Goal: Information Seeking & Learning: Learn about a topic

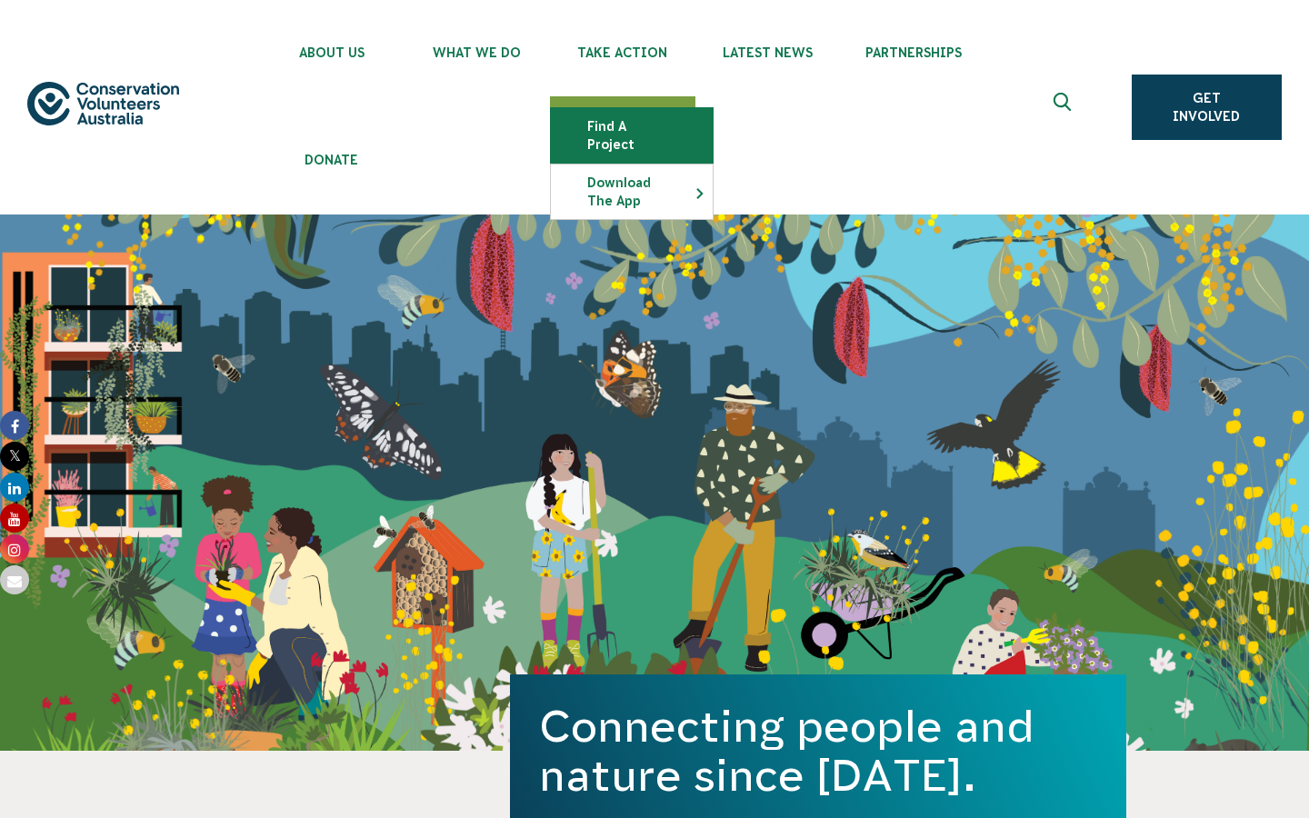
click at [628, 123] on link "Find a project" at bounding box center [632, 135] width 162 height 55
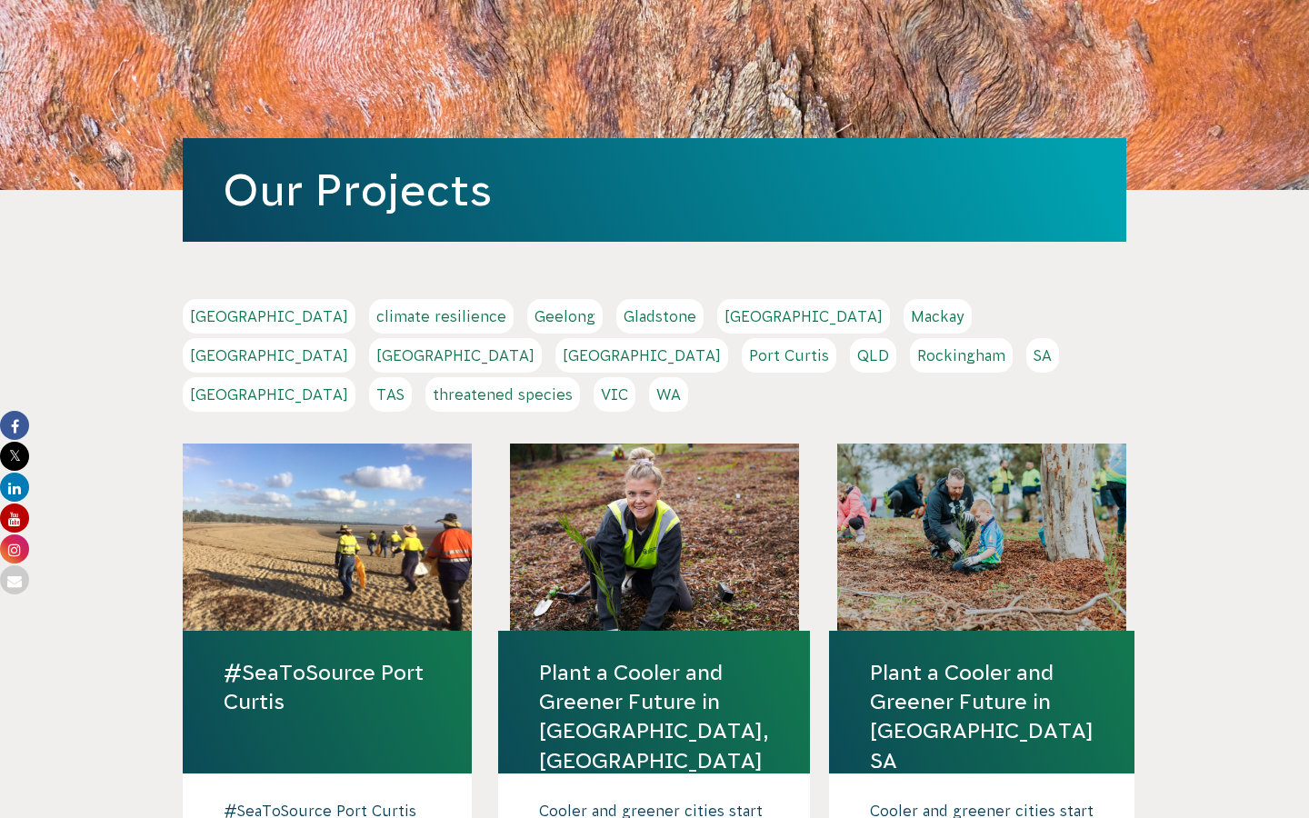
click at [850, 349] on link "QLD" at bounding box center [873, 355] width 46 height 35
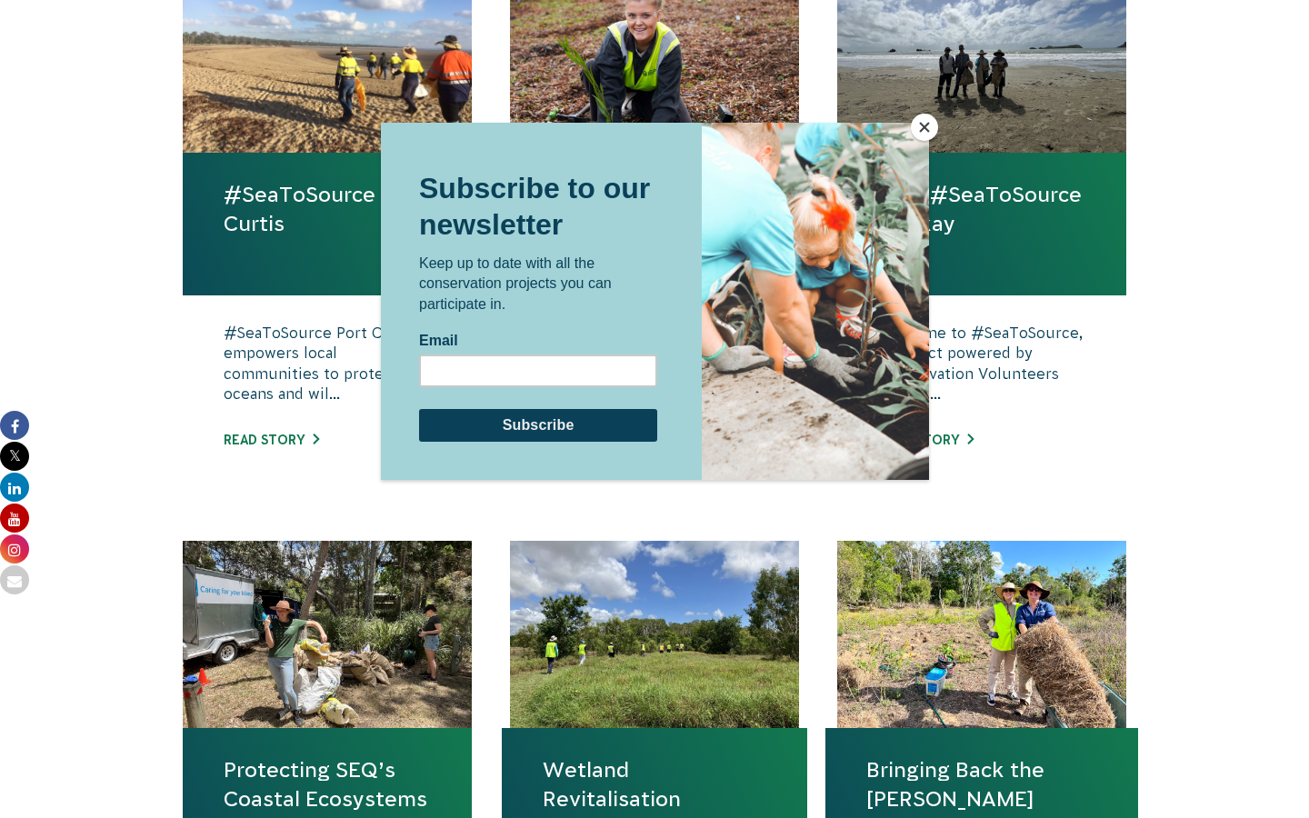
scroll to position [851, 0]
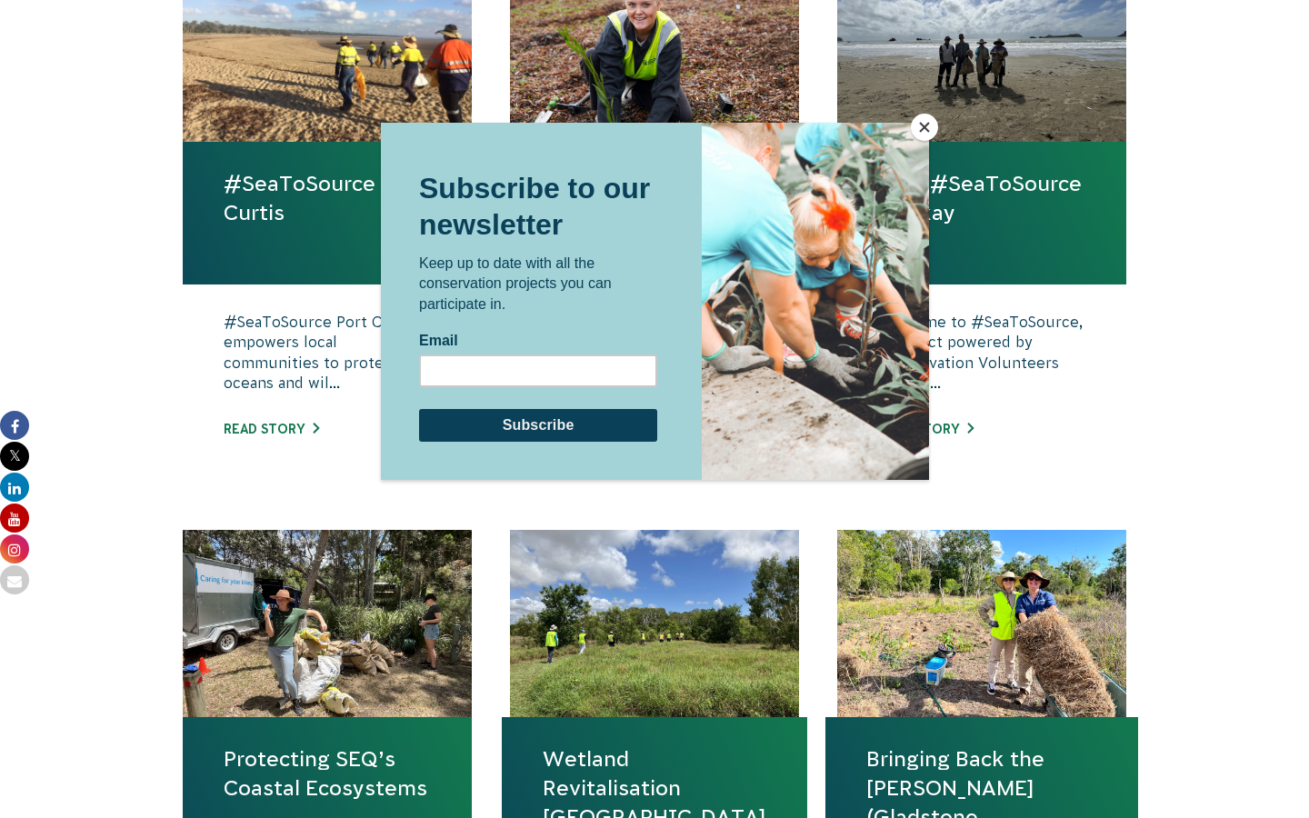
click at [923, 129] on button "Close" at bounding box center [924, 127] width 27 height 27
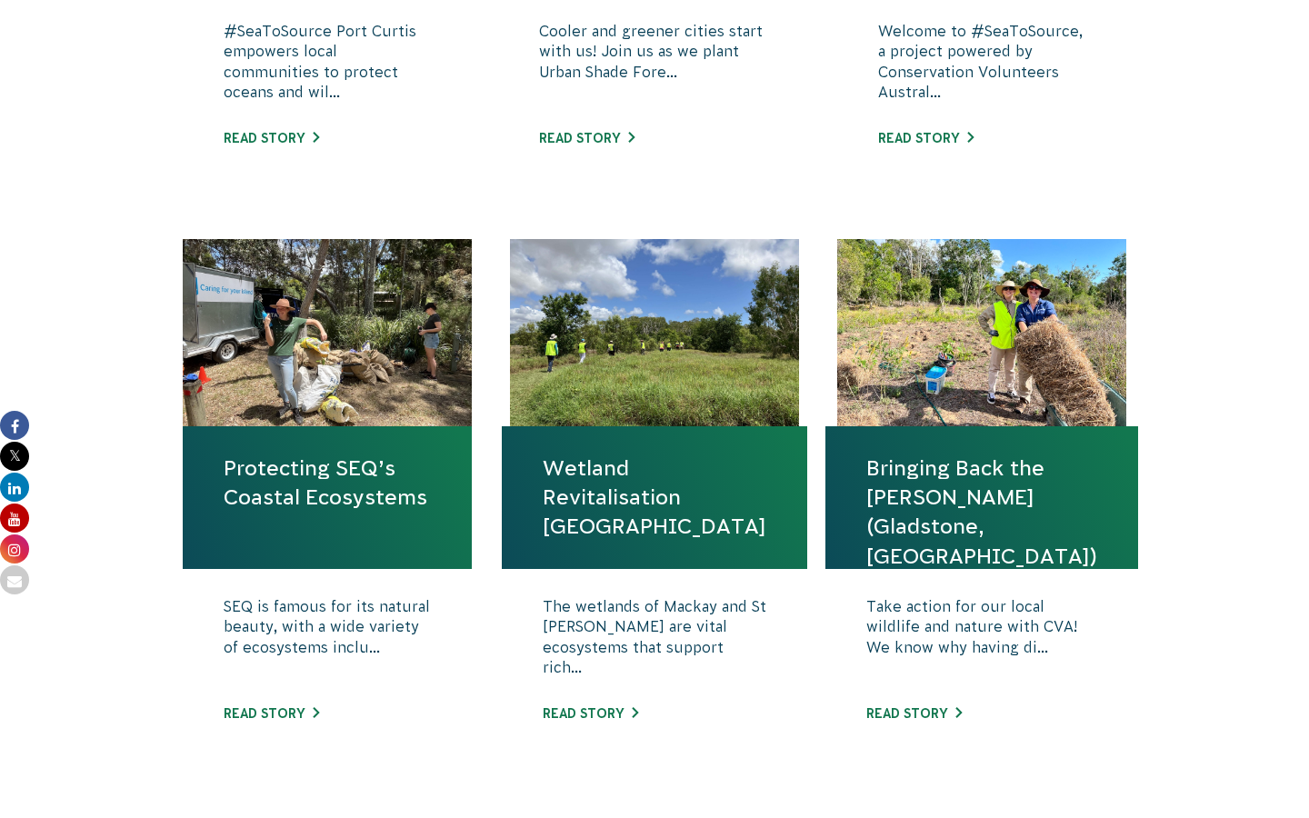
scroll to position [1147, 0]
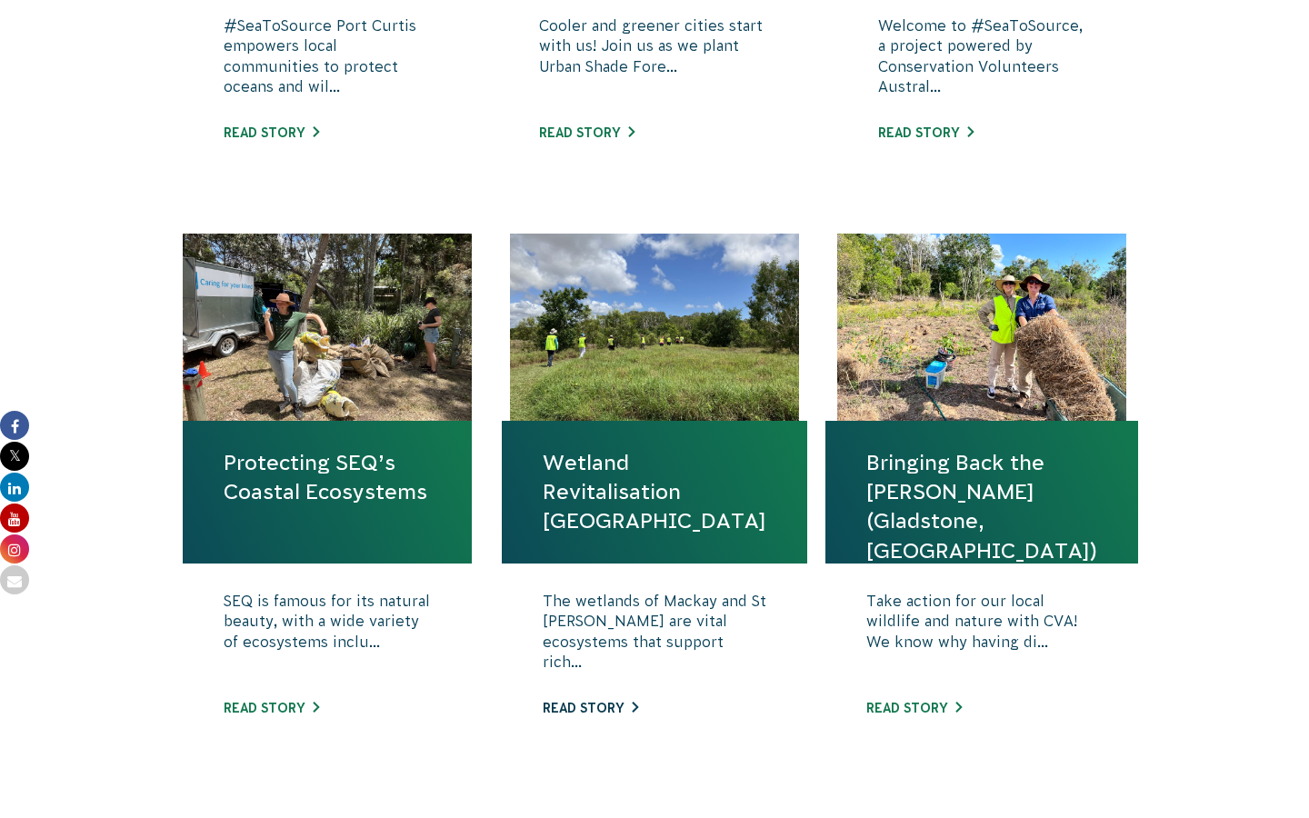
click at [584, 712] on link "Read story" at bounding box center [590, 708] width 95 height 15
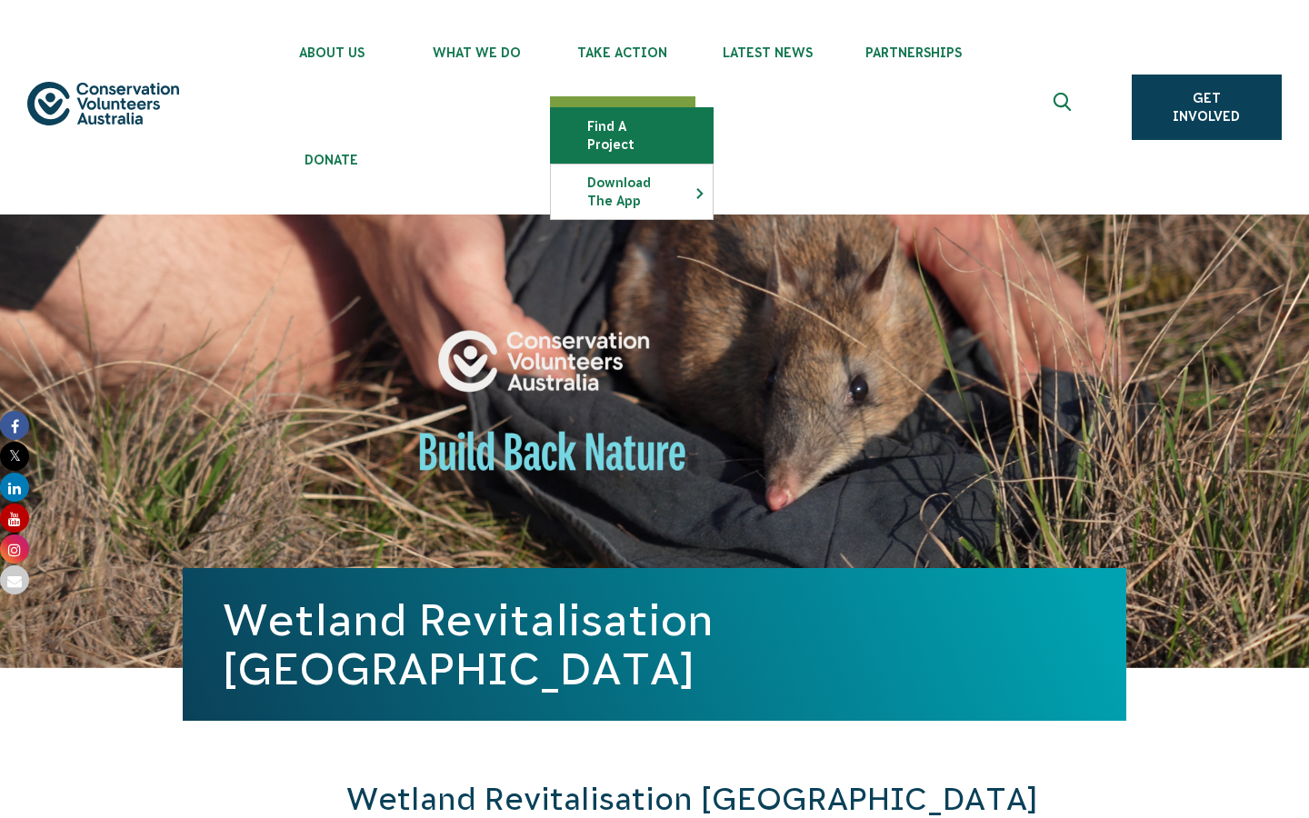
click at [624, 135] on link "Find a project" at bounding box center [632, 135] width 162 height 55
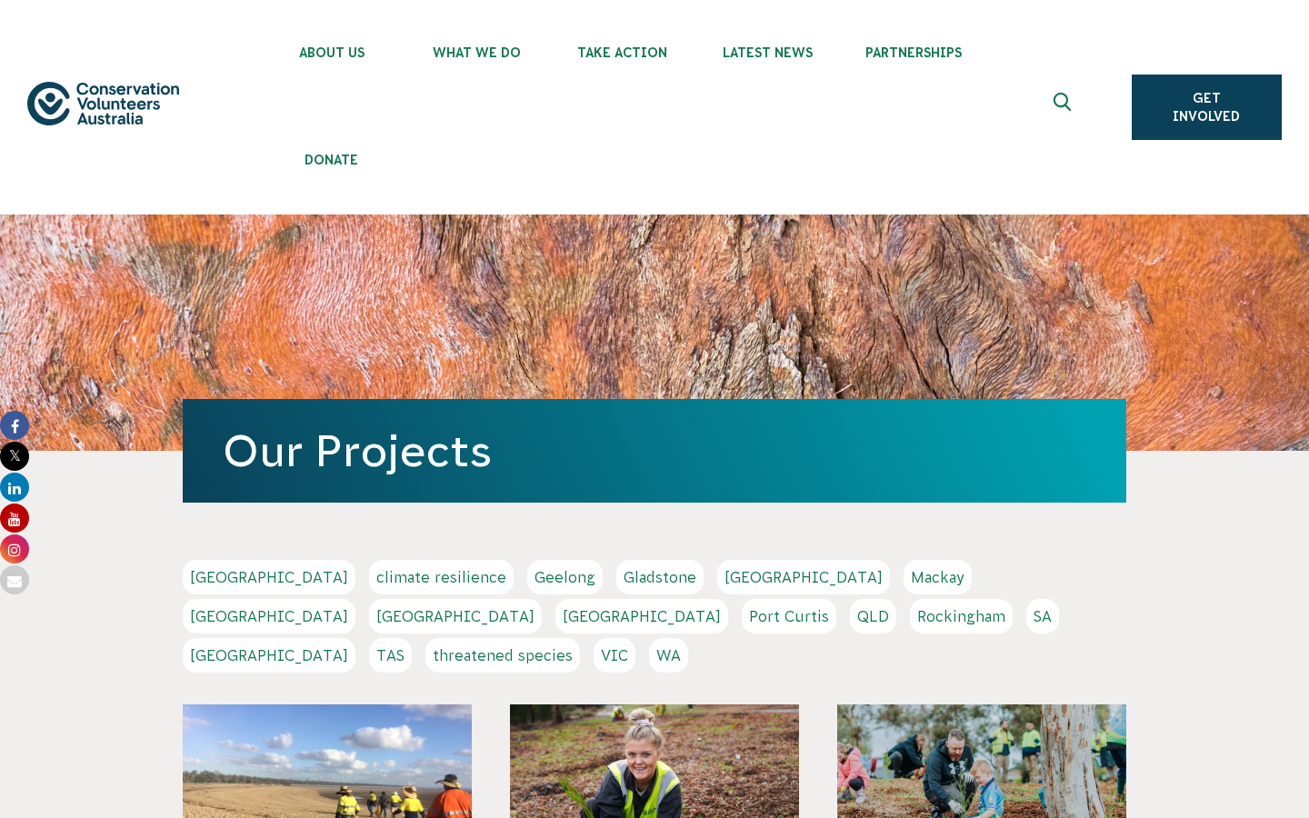
click at [850, 624] on link "QLD" at bounding box center [873, 616] width 46 height 35
